Goal: Find specific page/section: Find specific page/section

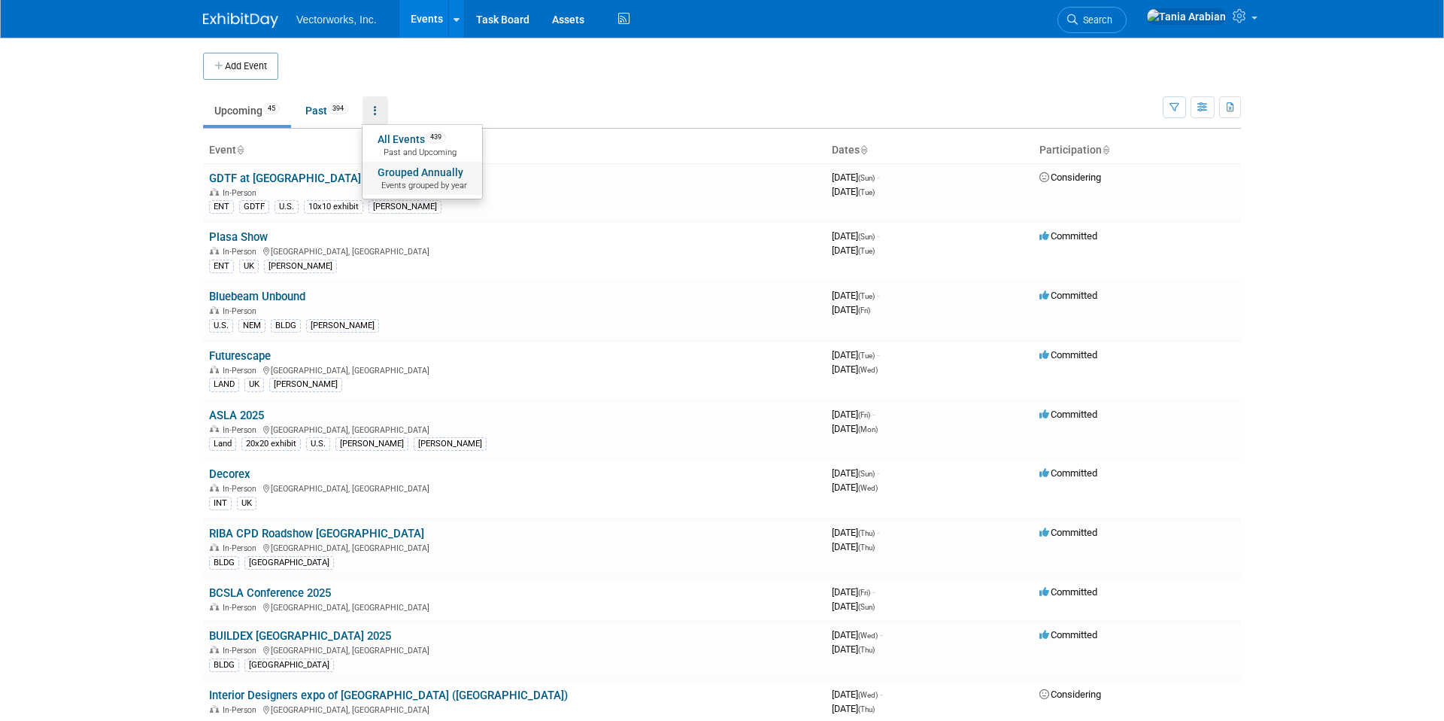
click at [391, 167] on link "Grouped Annually Events grouped by year" at bounding box center [423, 178] width 120 height 33
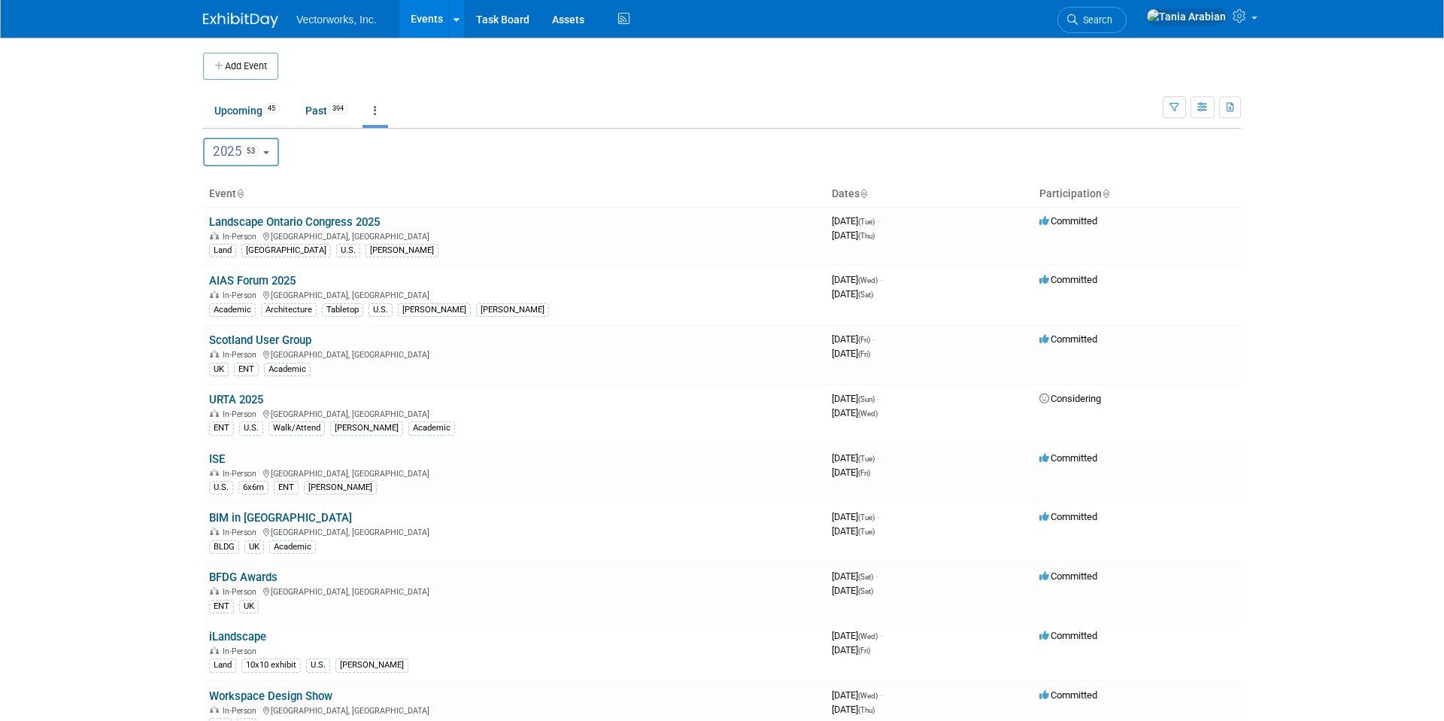
click at [278, 152] on button "2025 53" at bounding box center [241, 152] width 76 height 29
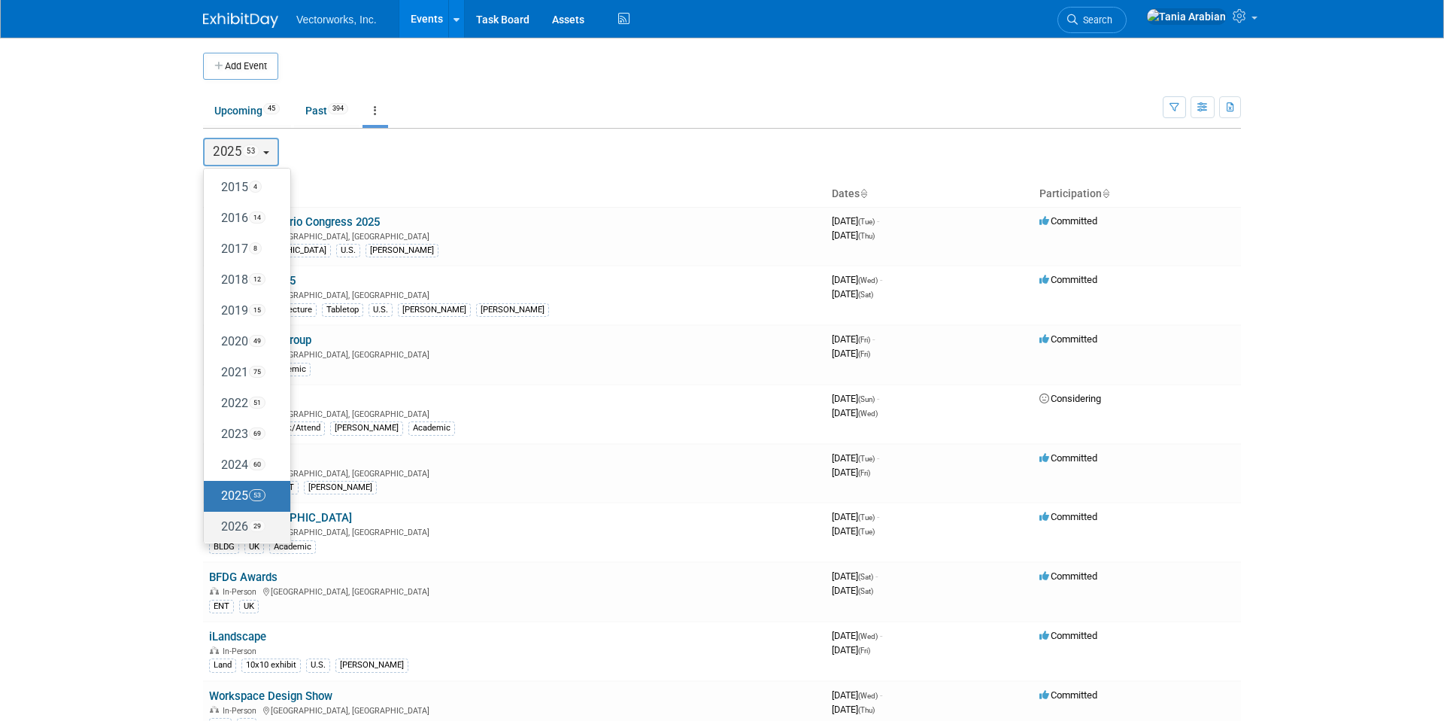
click at [237, 529] on label "2026 29" at bounding box center [243, 526] width 64 height 25
click at [216, 529] on input "2026 29" at bounding box center [211, 526] width 10 height 10
select select "2026"
